Goal: Complete application form

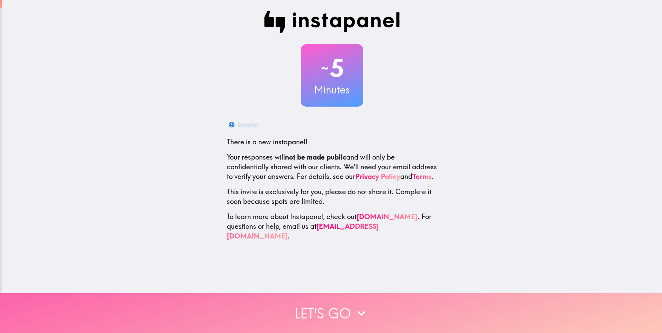
click at [311, 312] on button "Let's go" at bounding box center [331, 313] width 662 height 40
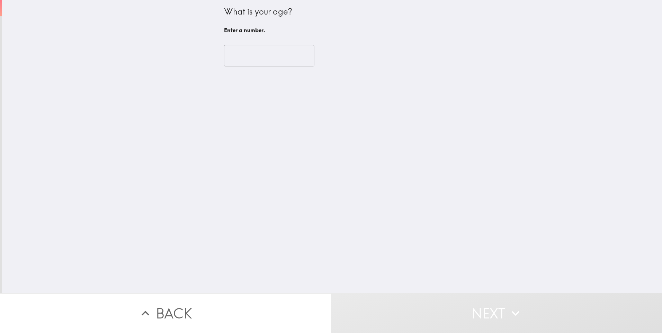
click at [257, 57] on input "number" at bounding box center [269, 55] width 90 height 21
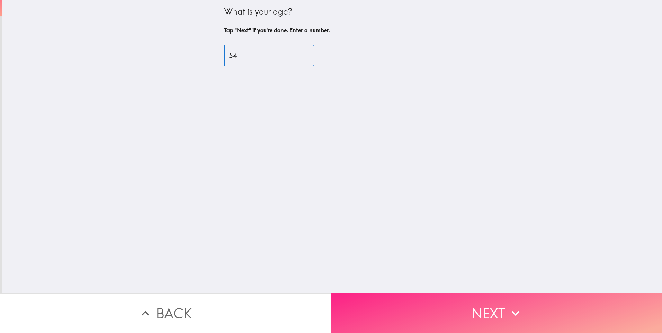
type input "54"
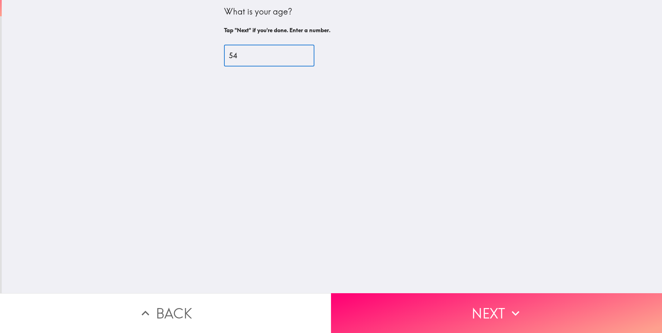
click at [430, 315] on button "Next" at bounding box center [496, 313] width 331 height 40
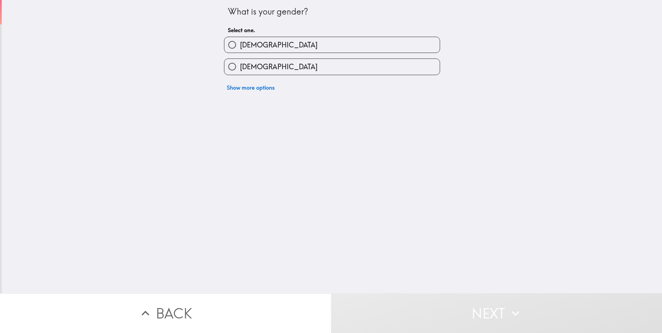
click at [250, 45] on span "[DEMOGRAPHIC_DATA]" at bounding box center [279, 45] width 78 height 10
click at [240, 45] on input "[DEMOGRAPHIC_DATA]" at bounding box center [232, 45] width 16 height 16
radio input "true"
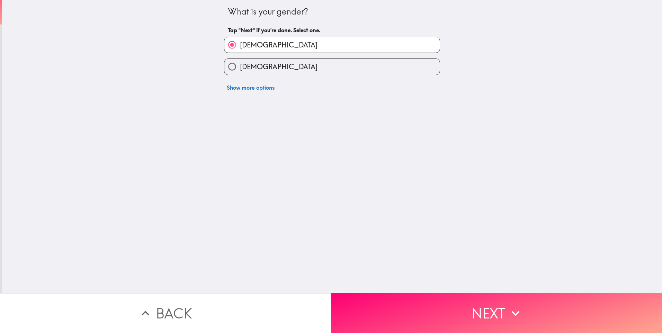
click at [425, 312] on button "Next" at bounding box center [496, 313] width 331 height 40
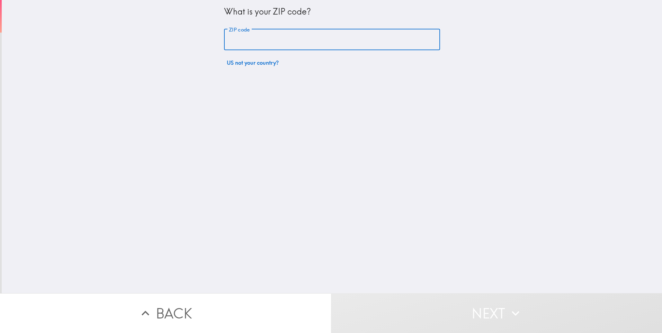
click at [273, 39] on input "ZIP code" at bounding box center [332, 39] width 216 height 21
type input "70506"
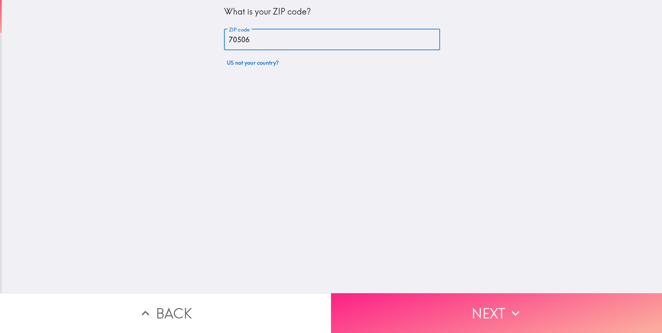
click at [424, 307] on button "Next" at bounding box center [496, 313] width 331 height 40
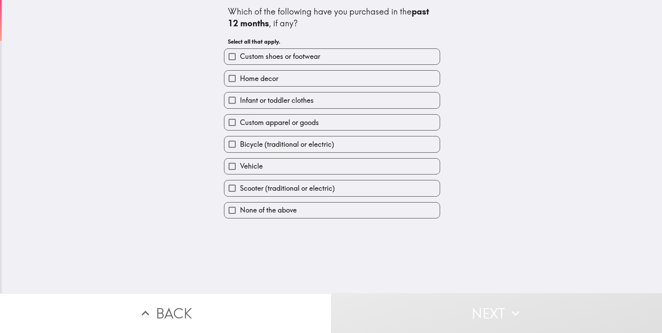
click at [316, 208] on label "None of the above" at bounding box center [331, 211] width 215 height 16
click at [240, 208] on input "None of the above" at bounding box center [232, 211] width 16 height 16
checkbox input "true"
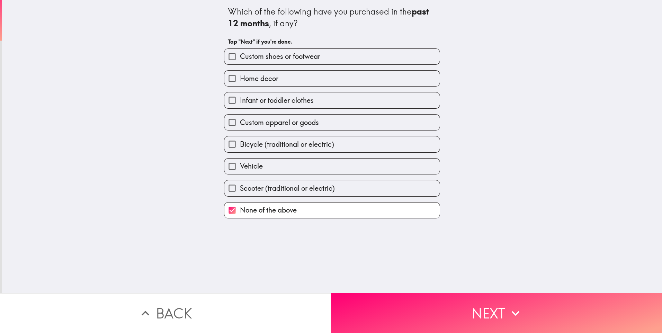
drag, startPoint x: 437, startPoint y: 321, endPoint x: 435, endPoint y: 317, distance: 3.9
click at [437, 320] on button "Next" at bounding box center [496, 313] width 331 height 40
